Goal: Task Accomplishment & Management: Manage account settings

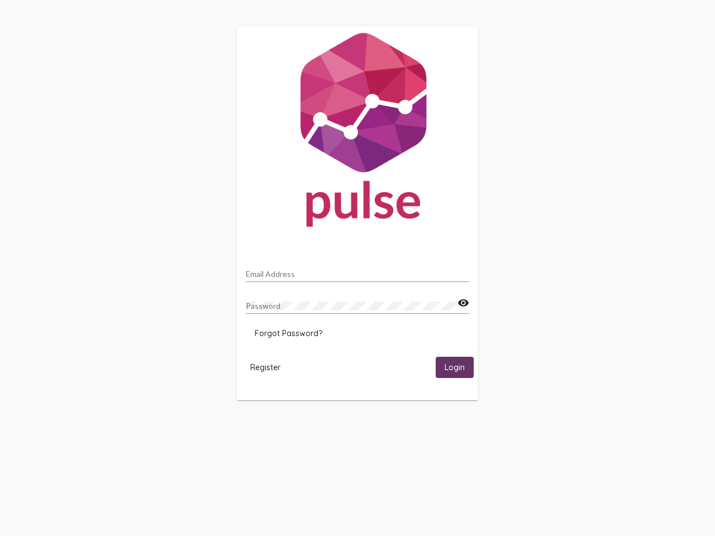
click at [357, 271] on input "Email Address" at bounding box center [357, 274] width 223 height 9
click at [463, 303] on mat-icon "visibility" at bounding box center [463, 303] width 12 height 13
click at [288, 333] on span "Forgot Password?" at bounding box center [289, 333] width 68 height 10
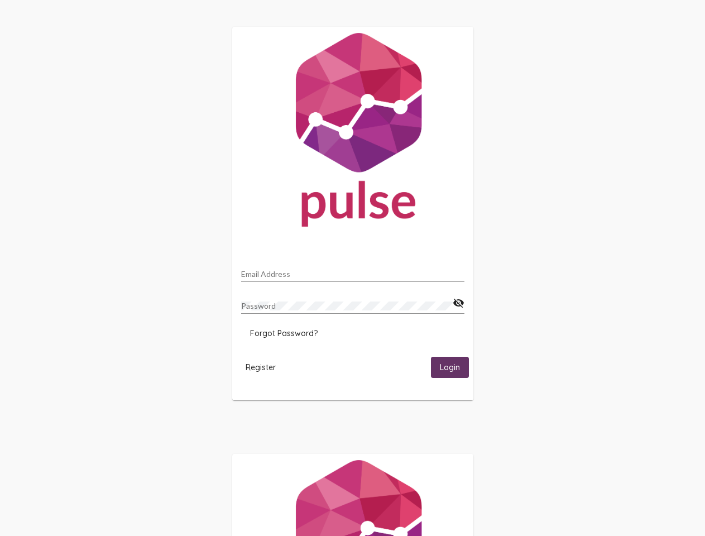
click at [265, 367] on span "Register" at bounding box center [261, 367] width 30 height 10
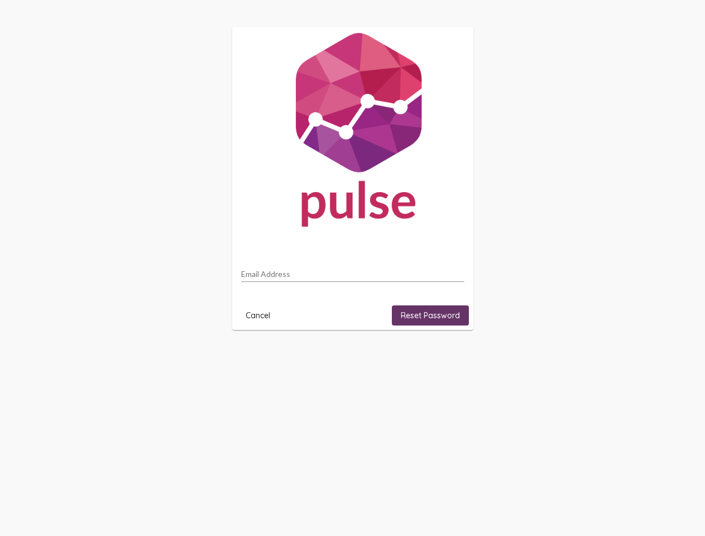
click at [455, 357] on html "Email Address Cancel Reset Password" at bounding box center [352, 178] width 705 height 357
